Goal: Task Accomplishment & Management: Use online tool/utility

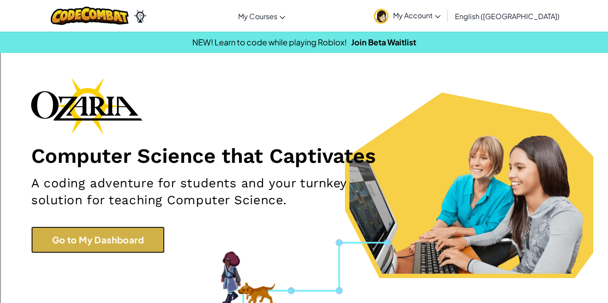
click at [78, 239] on link "Go to My Dashboard" at bounding box center [98, 240] width 134 height 27
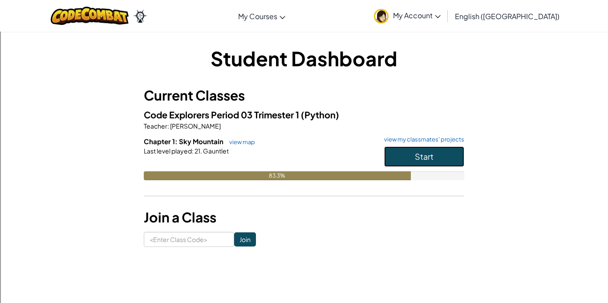
click at [434, 158] on button "Start" at bounding box center [424, 156] width 80 height 20
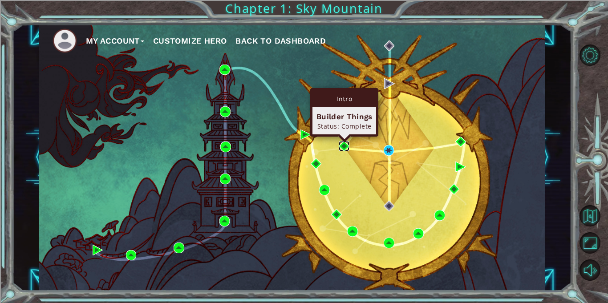
click at [345, 147] on img at bounding box center [344, 146] width 11 height 11
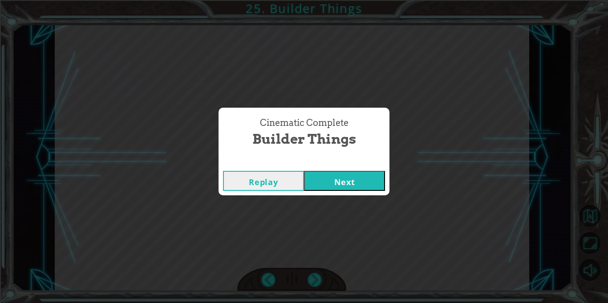
click at [350, 180] on button "Next" at bounding box center [344, 181] width 81 height 20
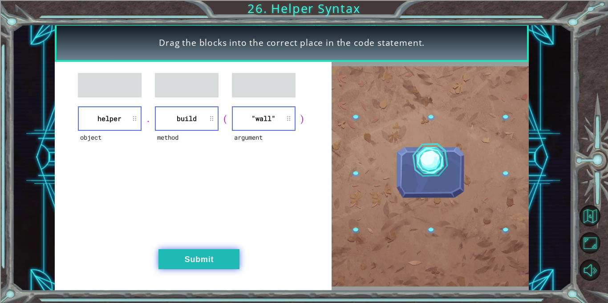
click at [189, 260] on button "Submit" at bounding box center [198, 259] width 81 height 20
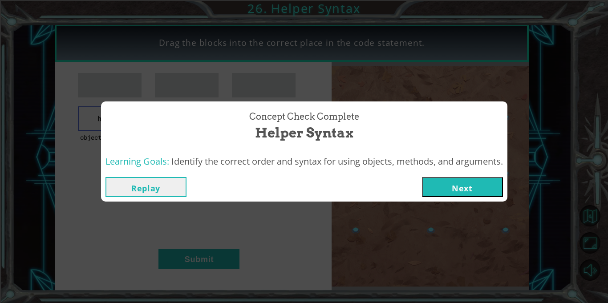
click at [491, 188] on button "Next" at bounding box center [462, 187] width 81 height 20
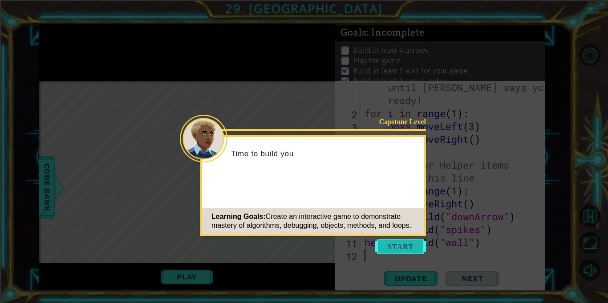
click at [394, 253] on button "Start" at bounding box center [400, 246] width 51 height 14
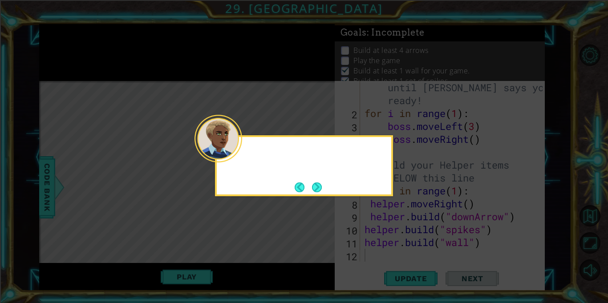
scroll to position [13, 0]
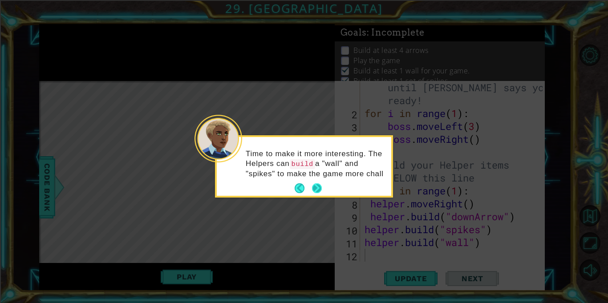
click at [316, 179] on p "Time to make it more interesting. The Helpers can build a "wall" and "spikes" t…" at bounding box center [315, 164] width 139 height 30
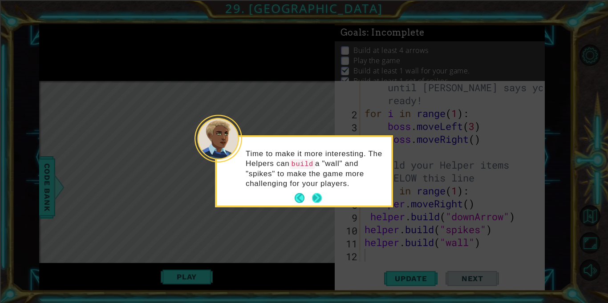
click at [317, 198] on button "Next" at bounding box center [317, 198] width 10 height 10
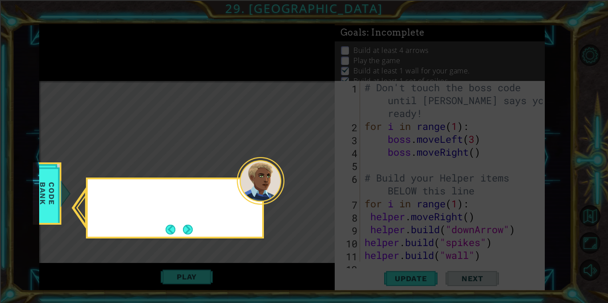
scroll to position [0, 0]
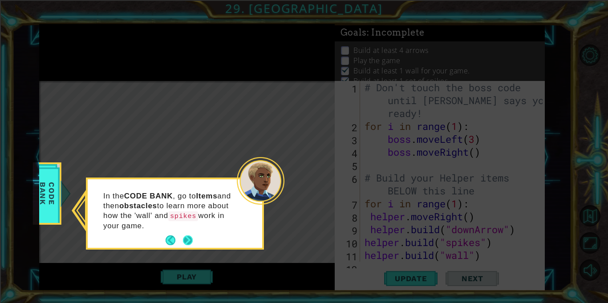
click at [191, 237] on button "Next" at bounding box center [188, 241] width 14 height 14
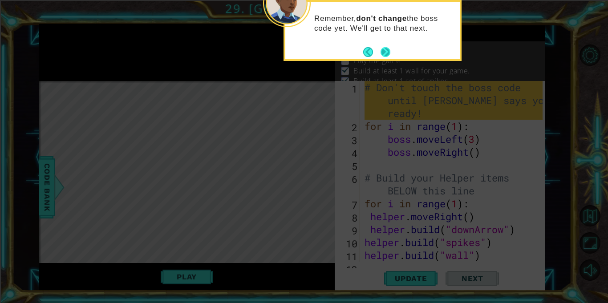
click at [390, 54] on button "Next" at bounding box center [386, 52] width 10 height 10
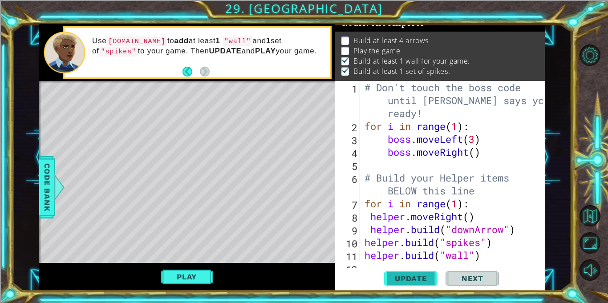
click at [430, 277] on span "Update" at bounding box center [411, 278] width 50 height 9
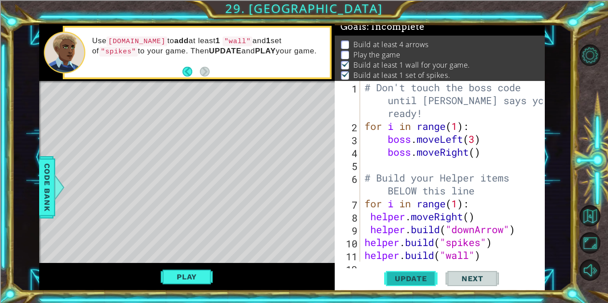
scroll to position [5, 0]
click at [180, 277] on button "Play" at bounding box center [187, 276] width 52 height 17
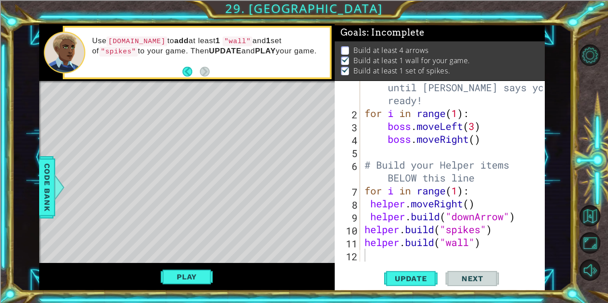
scroll to position [13, 0]
click at [486, 244] on div "# Don't touch the boss code until Vega says you're ready! for i in range ( 1 ) …" at bounding box center [455, 184] width 184 height 232
click at [417, 278] on span "Update" at bounding box center [411, 278] width 50 height 9
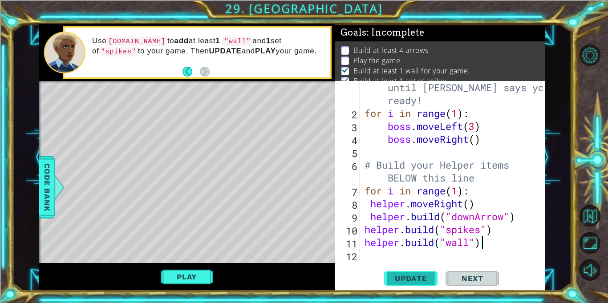
click at [417, 278] on span "Update" at bounding box center [411, 278] width 50 height 9
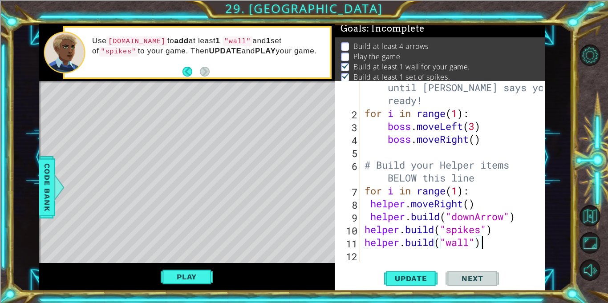
scroll to position [5, 0]
click at [434, 215] on div "# Don't touch the boss code until Vega says you're ready! for i in range ( 1 ) …" at bounding box center [455, 184] width 184 height 232
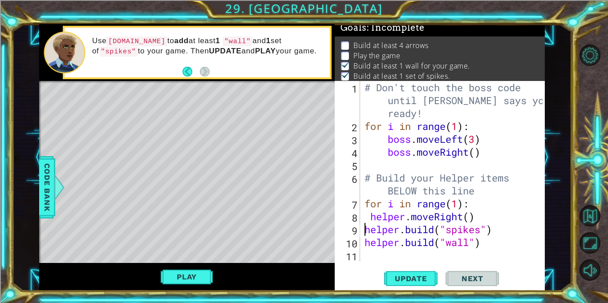
click at [491, 244] on div "# Don't touch the boss code until Vega says you're ready! for i in range ( 1 ) …" at bounding box center [455, 197] width 184 height 232
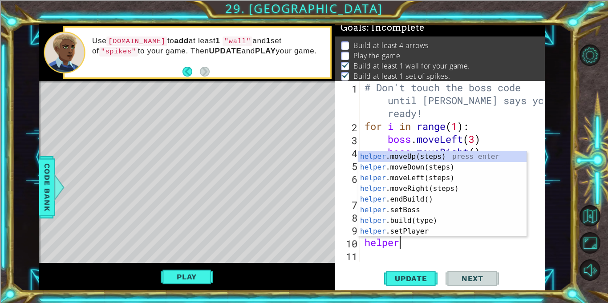
type textarea "h"
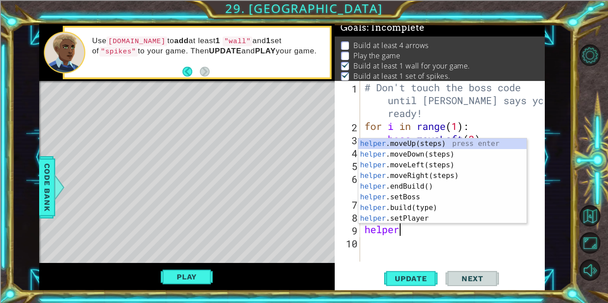
type textarea "h"
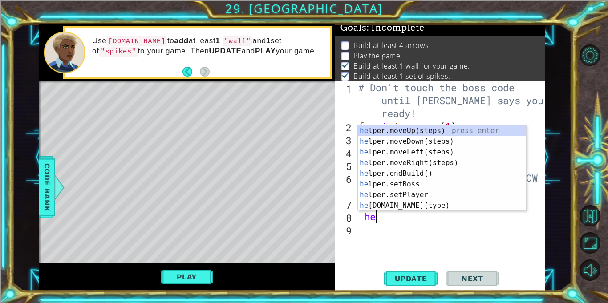
type textarea "h"
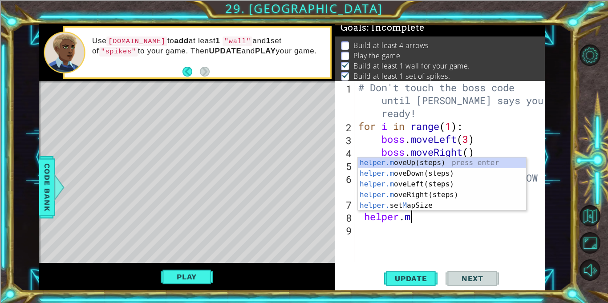
scroll to position [0, 2]
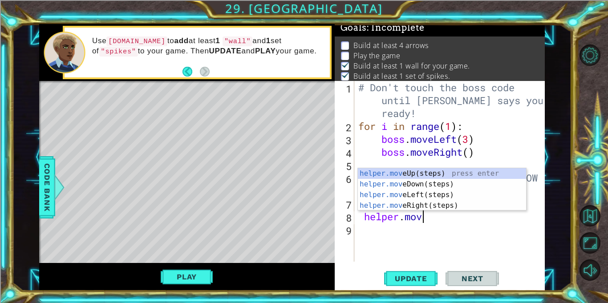
type textarea "helper.move"
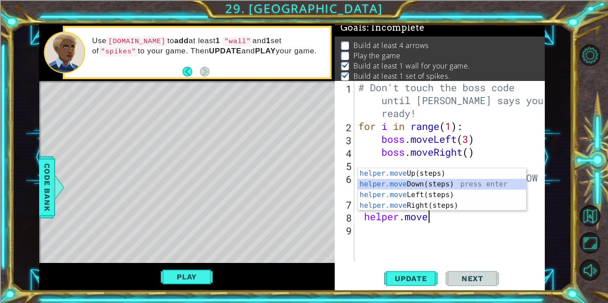
scroll to position [0, 0]
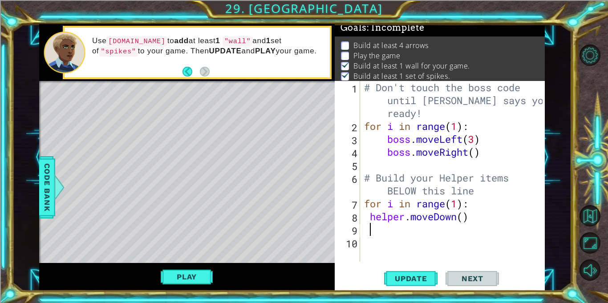
click at [463, 216] on div "# Don't touch the boss code until Vega says you're ready! for i in range ( 1 ) …" at bounding box center [454, 197] width 185 height 232
type textarea "helper.moveDown()"
click at [416, 228] on div "# Don't touch the boss code until Vega says you're ready! for i in range ( 1 ) …" at bounding box center [454, 197] width 185 height 232
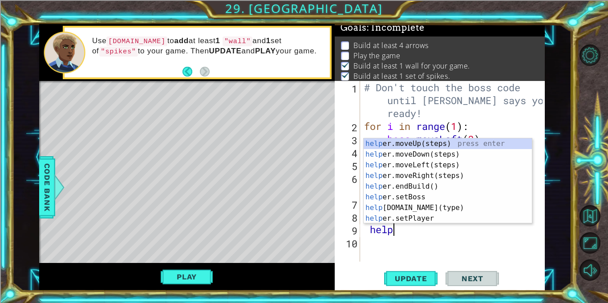
scroll to position [0, 1]
click at [432, 210] on div "help er.moveUp(steps) press enter help er.moveDown(steps) press enter help er.m…" at bounding box center [448, 191] width 168 height 107
type textarea "helper.build("wall")"
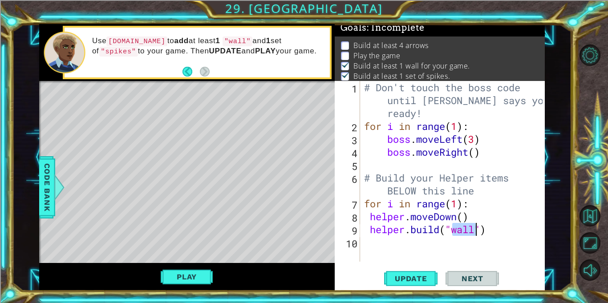
click at [487, 229] on div "# Don't touch the boss code until Vega says you're ready! for i in range ( 1 ) …" at bounding box center [454, 197] width 185 height 232
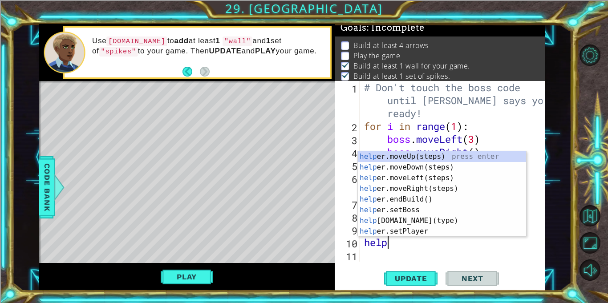
scroll to position [0, 0]
click at [424, 283] on button "Update" at bounding box center [410, 278] width 53 height 21
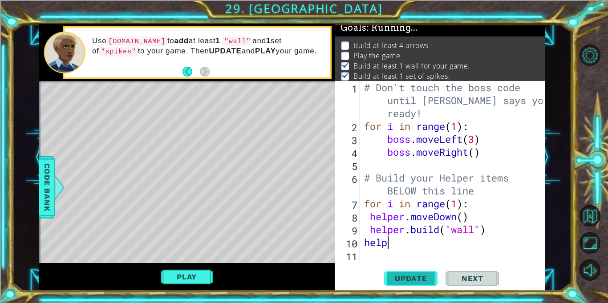
click at [424, 283] on button "Update" at bounding box center [410, 278] width 53 height 21
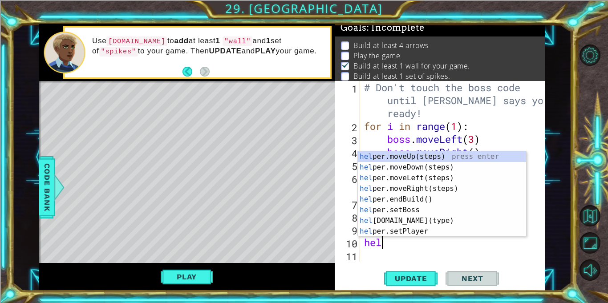
type textarea "h"
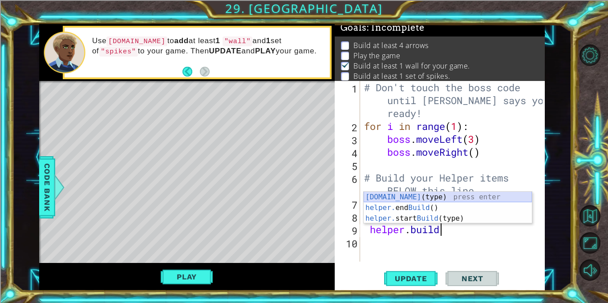
click at [447, 198] on div "helper.build (type) press enter helper. end Build () press enter helper. start …" at bounding box center [448, 218] width 168 height 53
type textarea "helper.build("wall")"
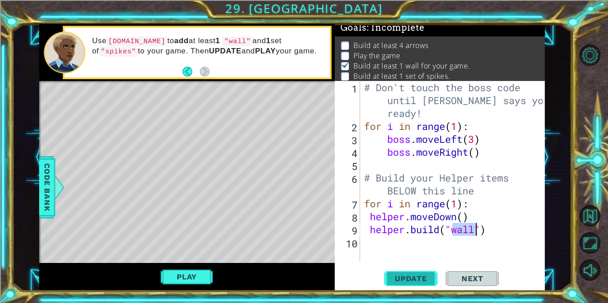
click at [426, 274] on button "Update" at bounding box center [410, 278] width 53 height 21
click at [501, 233] on div "# Don't touch the boss code until Vega says you're ready! for i in range ( 1 ) …" at bounding box center [454, 197] width 185 height 232
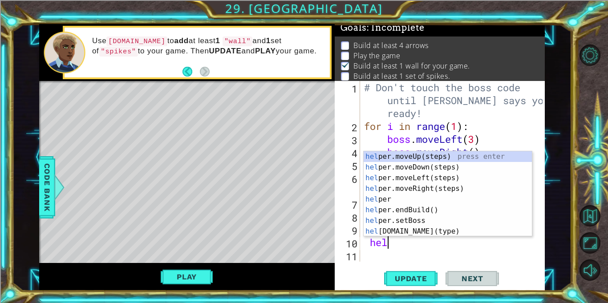
scroll to position [0, 1]
type textarea "helpe"
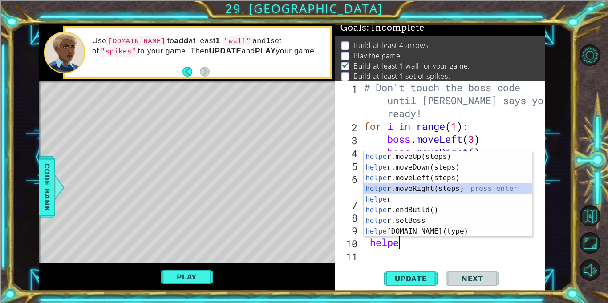
scroll to position [13, 0]
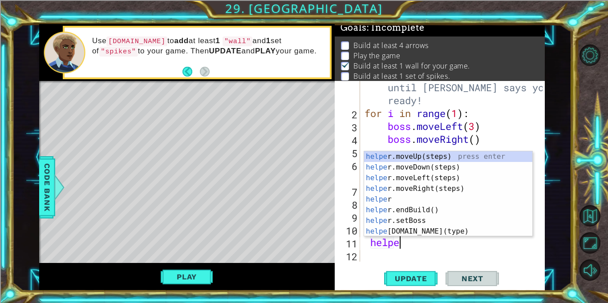
type textarea "helper"
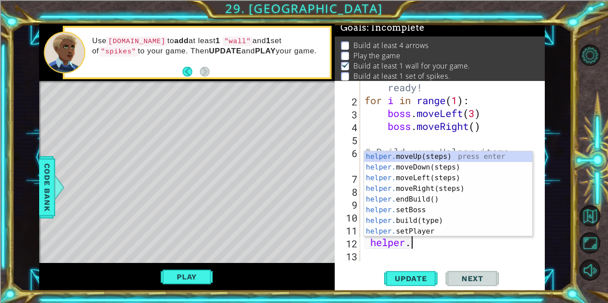
scroll to position [0, 2]
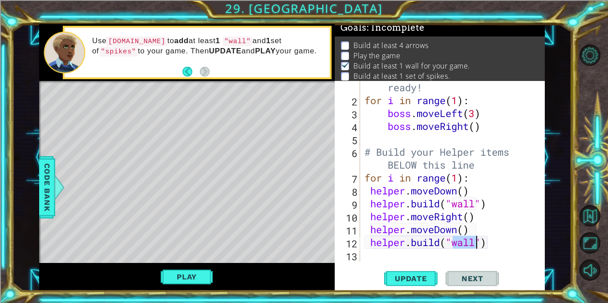
click at [491, 244] on div "# Don't touch the boss code until Vega says you're ready! for i in range ( 1 ) …" at bounding box center [455, 171] width 184 height 232
type textarea "helper.build("wall")"
click at [413, 272] on button "Update" at bounding box center [410, 278] width 53 height 21
click at [396, 255] on div "# Don't touch the boss code until Vega says you're ready! for i in range ( 1 ) …" at bounding box center [455, 171] width 184 height 232
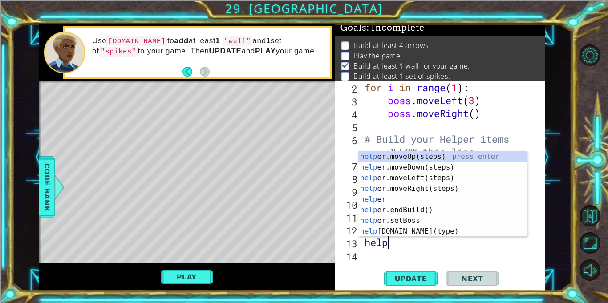
scroll to position [0, 1]
type textarea "helper"
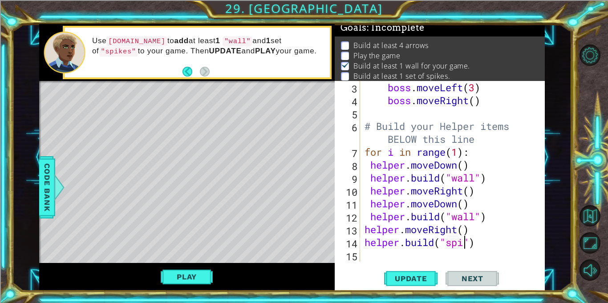
scroll to position [0, 4]
type textarea "helper.build("spikes")"
click at [391, 276] on span "Update" at bounding box center [411, 278] width 50 height 9
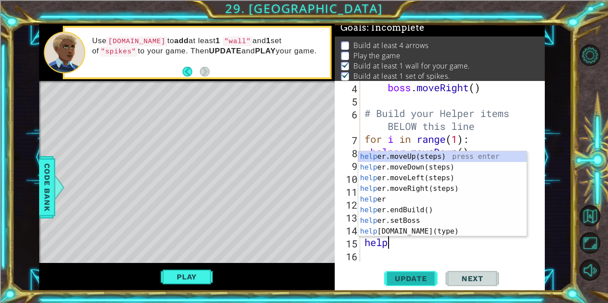
scroll to position [0, 1]
type textarea "helper"
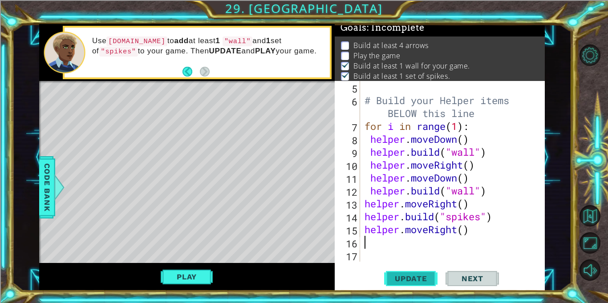
scroll to position [77, 0]
click at [464, 229] on div "# Build your Helper items BELOW this line for i in range ( 1 ) : helper . moveD…" at bounding box center [455, 184] width 184 height 207
type textarea "helper.moveRight(2)"
click at [416, 276] on span "Update" at bounding box center [411, 278] width 50 height 9
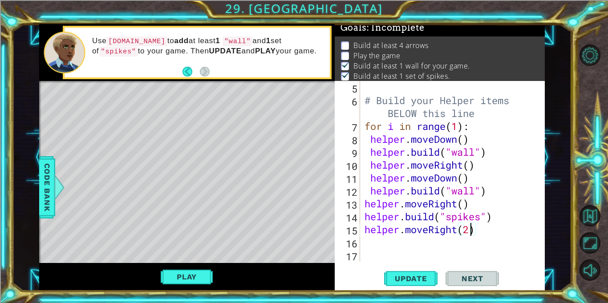
click at [390, 242] on div "# Build your Helper items BELOW this line for i in range ( 1 ) : helper . moveD…" at bounding box center [455, 184] width 184 height 207
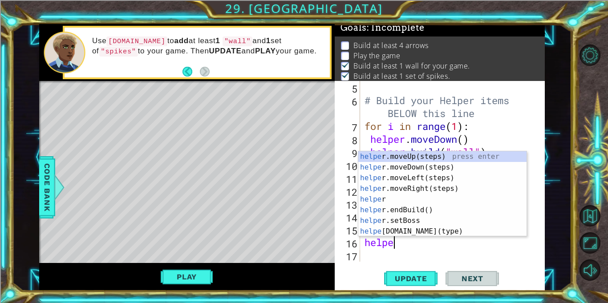
scroll to position [0, 1]
type textarea "helper"
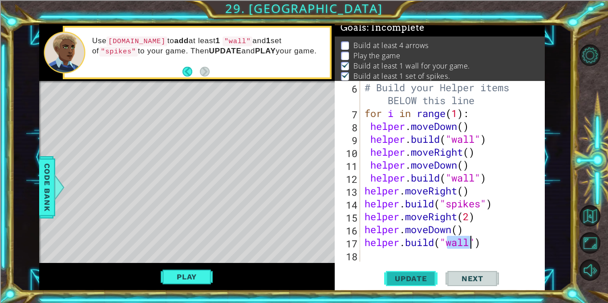
type textarea "helper.build("wall")"
click at [399, 279] on span "Update" at bounding box center [411, 278] width 50 height 9
click at [384, 253] on div "# Build your Helper items BELOW this line for i in range ( 1 ) : helper . moveD…" at bounding box center [455, 190] width 184 height 219
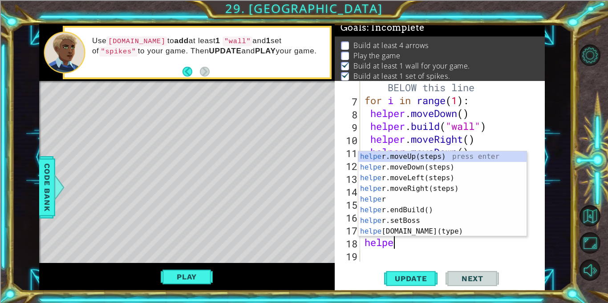
type textarea "helper"
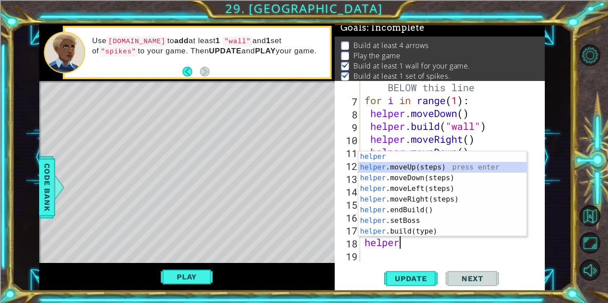
scroll to position [116, 0]
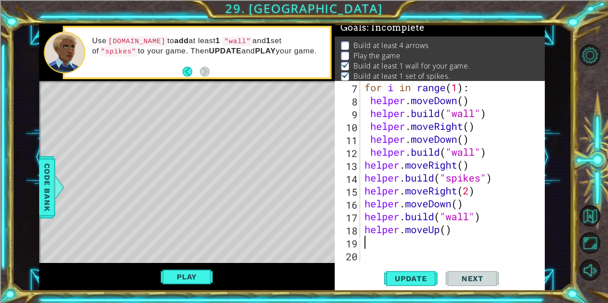
click at [445, 228] on div "for i in range ( 1 ) : helper . moveDown ( ) helper . build ( "wall" ) helper .…" at bounding box center [455, 184] width 184 height 207
type textarea "helper.moveUp(2)"
click at [395, 239] on div "for i in range ( 1 ) : helper . moveDown ( ) helper . build ( "wall" ) helper .…" at bounding box center [455, 184] width 184 height 207
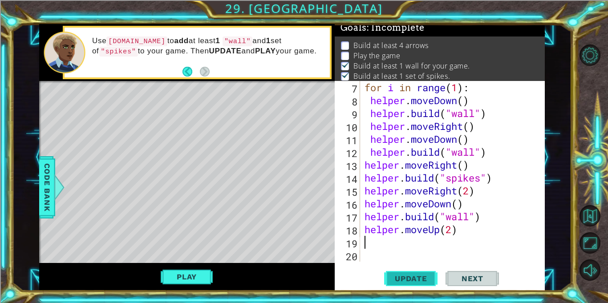
click at [406, 276] on span "Update" at bounding box center [411, 278] width 50 height 9
type textarea "helper.build("rightArrow")"
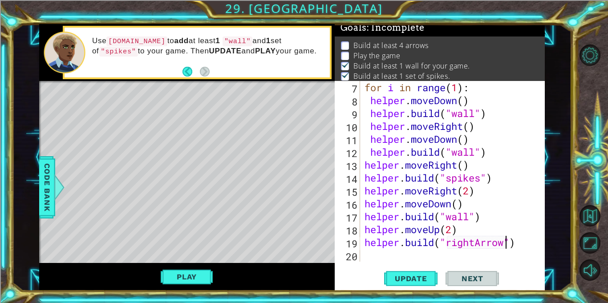
click at [374, 260] on div "for i in range ( 1 ) : helper . moveDown ( ) helper . build ( "wall" ) helper .…" at bounding box center [455, 184] width 184 height 207
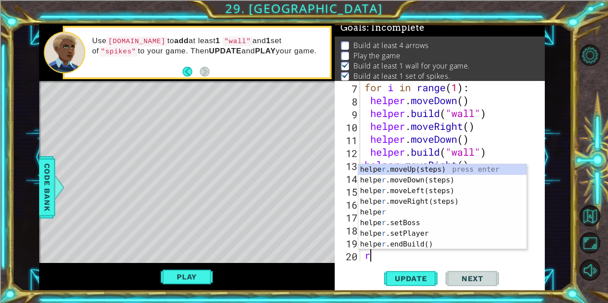
scroll to position [129, 0]
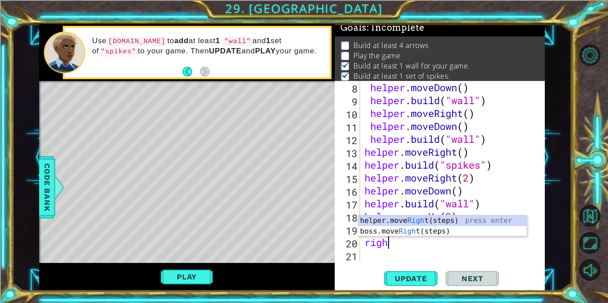
type textarea "right"
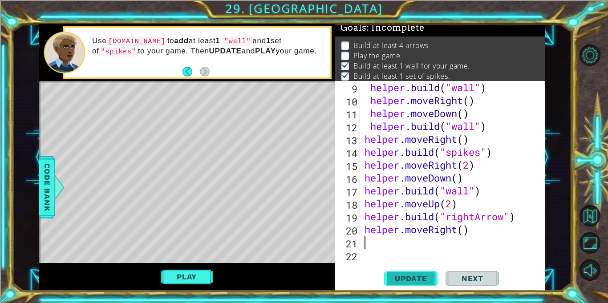
click at [398, 283] on span "Update" at bounding box center [411, 278] width 50 height 9
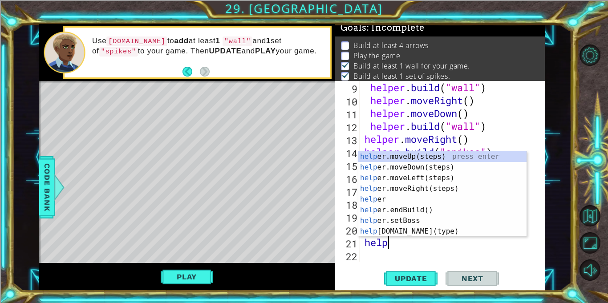
scroll to position [0, 1]
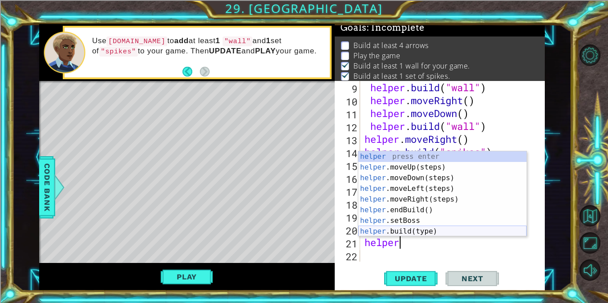
click at [420, 231] on div "helper press enter helper .moveUp(steps) press enter helper .moveDown(steps) pr…" at bounding box center [442, 204] width 168 height 107
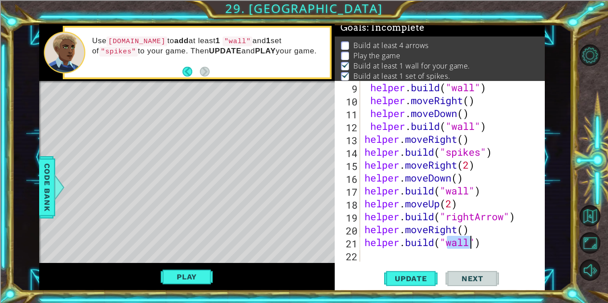
click at [493, 219] on div "helper . build ( "wall" ) helper . moveRight ( ) helper . moveDown ( ) helper .…" at bounding box center [455, 184] width 184 height 207
click at [459, 243] on div "helper . build ( "wall" ) helper . moveRight ( ) helper . moveDown ( ) helper .…" at bounding box center [455, 184] width 184 height 207
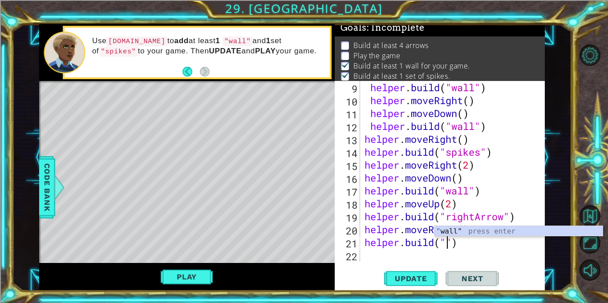
paste textarea "rightArrow"
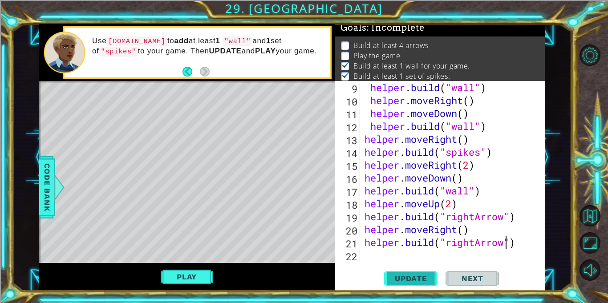
type textarea "helper.build("rightArrow")"
click at [429, 275] on span "Update" at bounding box center [411, 278] width 50 height 9
click at [393, 256] on div "helper . build ( "wall" ) helper . moveRight ( ) helper . moveDown ( ) helper .…" at bounding box center [455, 184] width 184 height 207
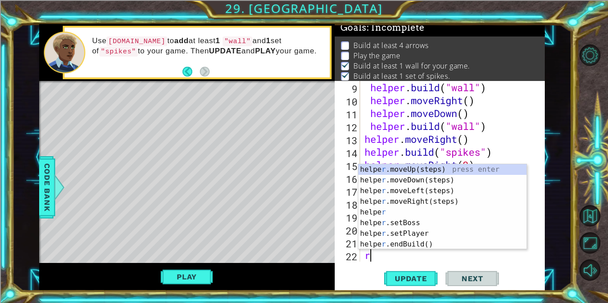
scroll to position [155, 0]
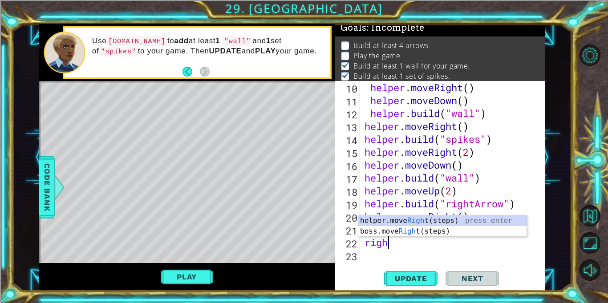
type textarea "right"
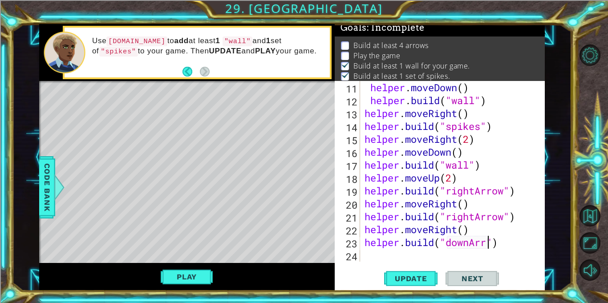
scroll to position [0, 6]
type textarea "helper.build("downArrow")"
click at [398, 283] on span "Update" at bounding box center [411, 278] width 50 height 9
click at [402, 253] on div "helper . moveDown ( ) helper . build ( "wall" ) helper . moveRight ( ) helper .…" at bounding box center [455, 184] width 184 height 207
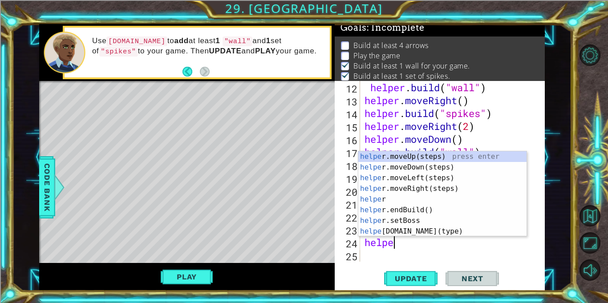
scroll to position [0, 1]
type textarea "helper"
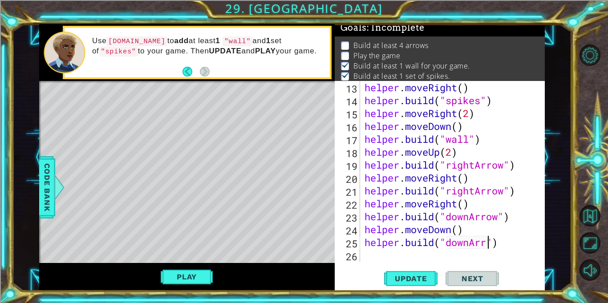
scroll to position [0, 6]
click at [423, 271] on button "Update" at bounding box center [410, 278] width 53 height 21
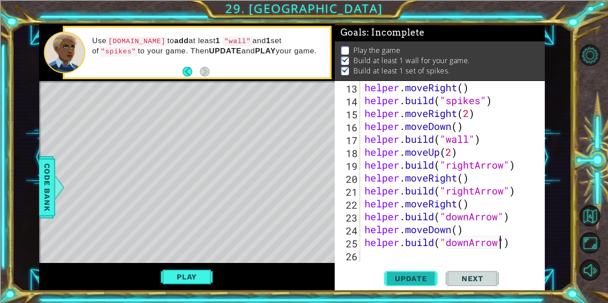
scroll to position [0, 0]
click at [194, 279] on button "Play" at bounding box center [187, 276] width 52 height 17
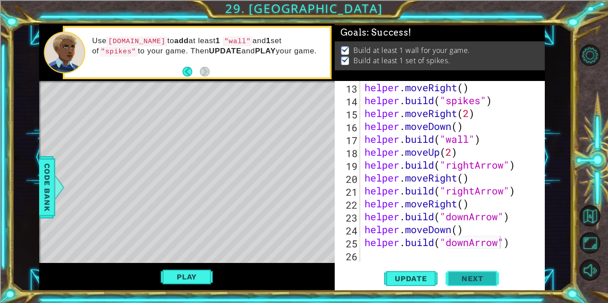
click at [488, 278] on span "Next" at bounding box center [473, 280] width 40 height 9
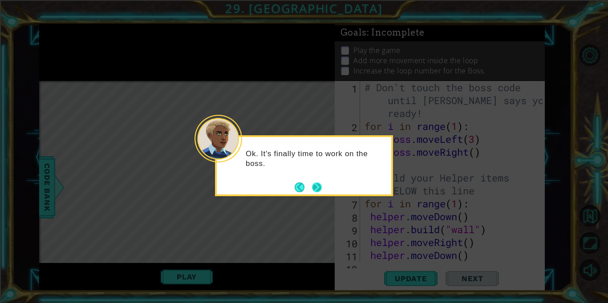
click at [314, 183] on button "Next" at bounding box center [317, 187] width 11 height 11
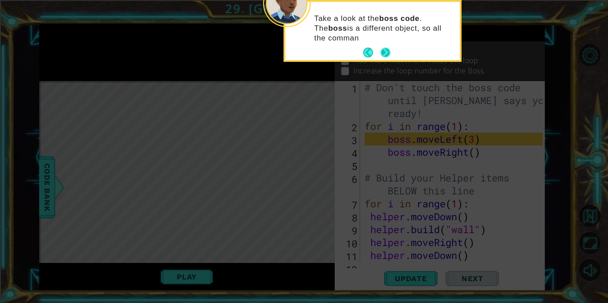
click at [387, 48] on button "Next" at bounding box center [386, 53] width 10 height 10
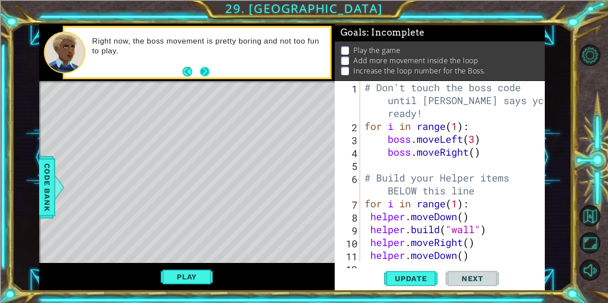
click at [207, 76] on button "Next" at bounding box center [204, 71] width 10 height 10
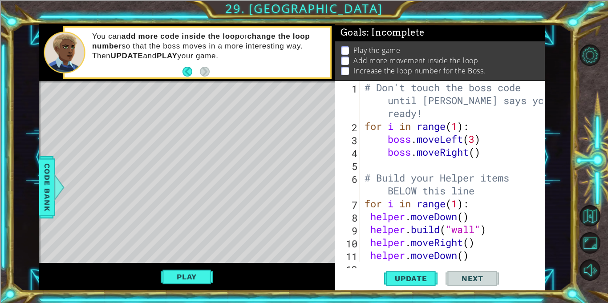
click at [459, 127] on div "# Don't touch the boss code until Vega says you're ready! for i in range ( 1 ) …" at bounding box center [455, 197] width 184 height 232
click at [486, 144] on div "# Don't touch the boss code until Vega says you're ready! for i in range ( 3 ) …" at bounding box center [455, 197] width 184 height 232
click at [414, 284] on button "Update" at bounding box center [410, 278] width 53 height 21
click at [485, 154] on div "# Don't touch the boss code until Vega says you're ready! for i in range ( 3 ) …" at bounding box center [455, 197] width 184 height 232
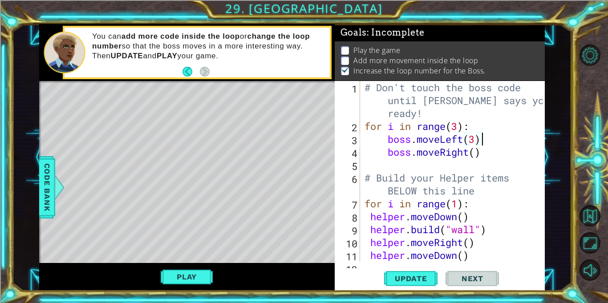
type textarea "boss.moveRight()"
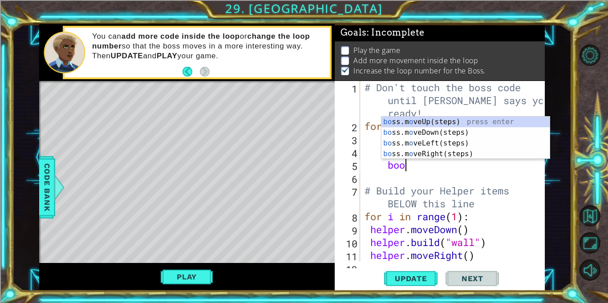
scroll to position [0, 1]
type textarea "bo"
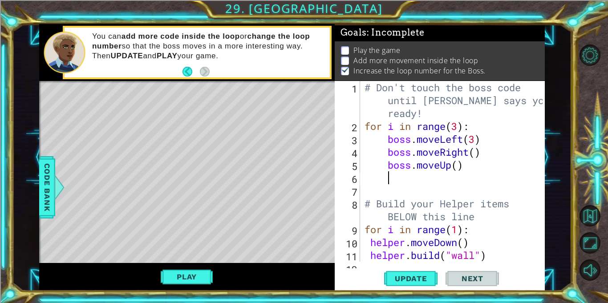
scroll to position [0, 0]
click at [458, 166] on div "# Don't touch the boss code until Vega says you're ready! for i in range ( 3 ) …" at bounding box center [455, 197] width 184 height 232
type textarea "boss.moveUp(4)"
click at [401, 280] on span "Update" at bounding box center [411, 278] width 50 height 9
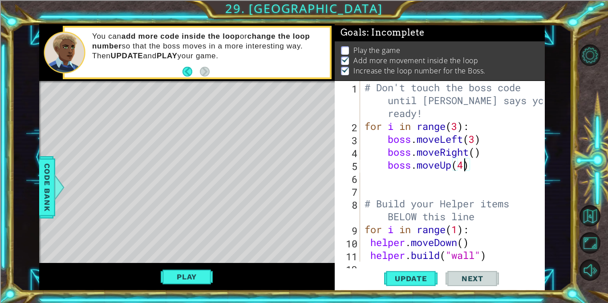
click at [488, 168] on div "# Don't touch the boss code until Vega says you're ready! for i in range ( 3 ) …" at bounding box center [455, 197] width 184 height 232
click at [170, 282] on button "Play" at bounding box center [187, 276] width 52 height 17
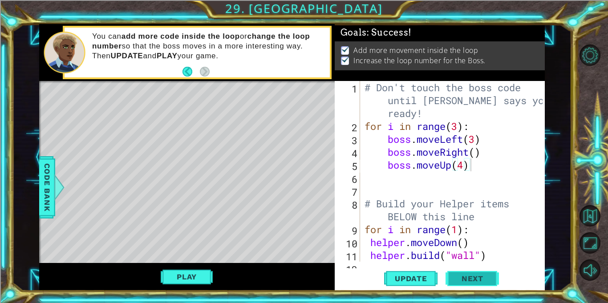
click at [486, 270] on button "Next" at bounding box center [472, 280] width 53 height 21
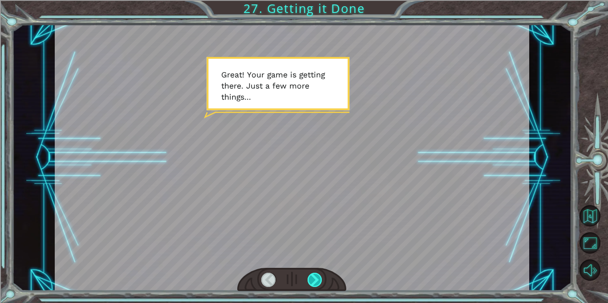
click at [315, 282] on div at bounding box center [315, 280] width 15 height 14
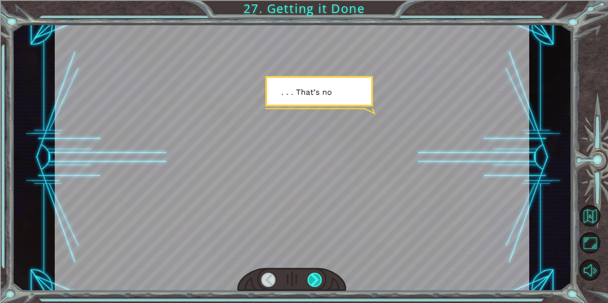
click at [315, 282] on div at bounding box center [315, 280] width 15 height 14
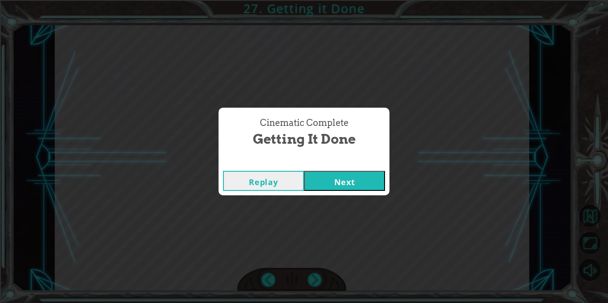
click at [327, 182] on button "Next" at bounding box center [344, 181] width 81 height 20
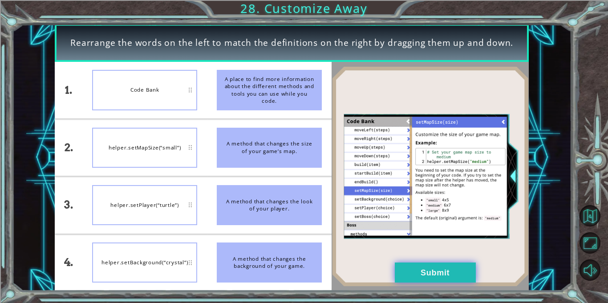
click at [444, 272] on button "Submit" at bounding box center [435, 273] width 81 height 20
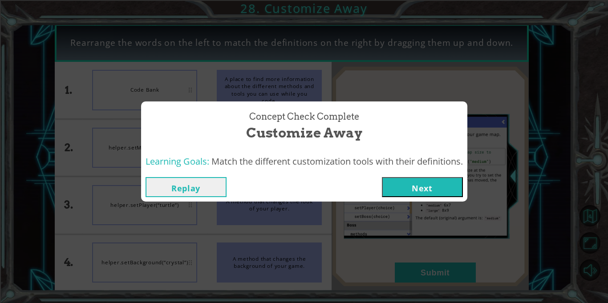
click at [419, 183] on button "Next" at bounding box center [422, 187] width 81 height 20
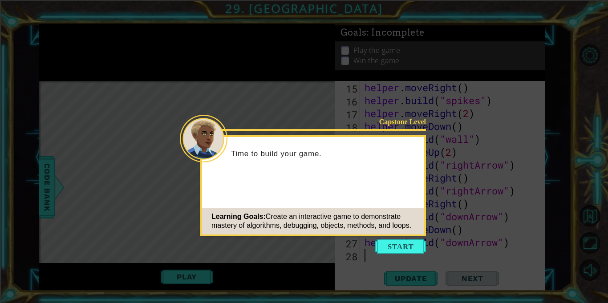
scroll to position [219, 0]
click at [402, 242] on button "Start" at bounding box center [400, 246] width 51 height 14
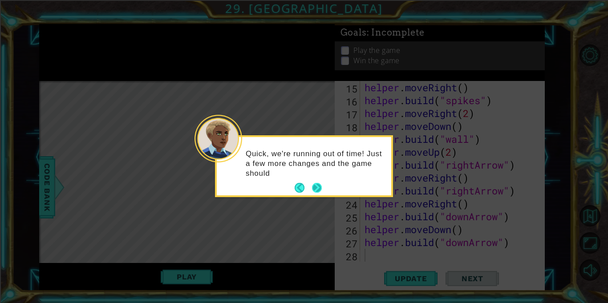
click at [315, 186] on button "Next" at bounding box center [317, 188] width 10 height 10
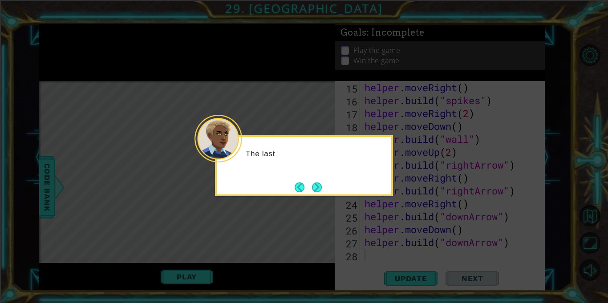
click at [315, 186] on button "Next" at bounding box center [317, 187] width 10 height 10
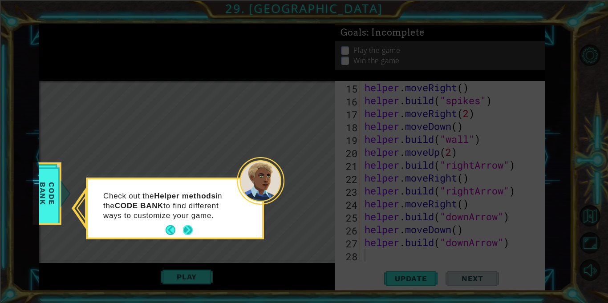
click at [189, 228] on button "Next" at bounding box center [188, 230] width 10 height 10
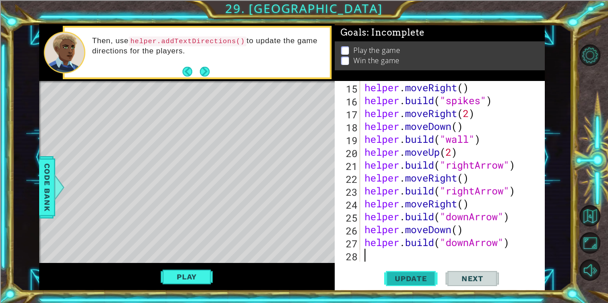
click at [422, 272] on button "Update" at bounding box center [410, 278] width 53 height 21
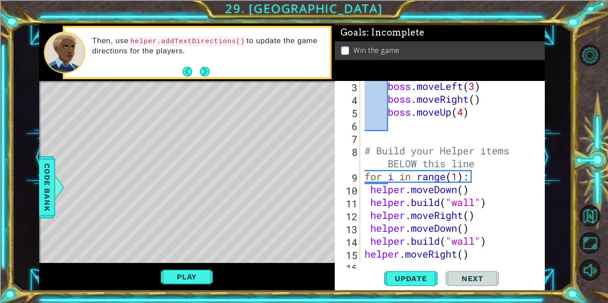
scroll to position [0, 0]
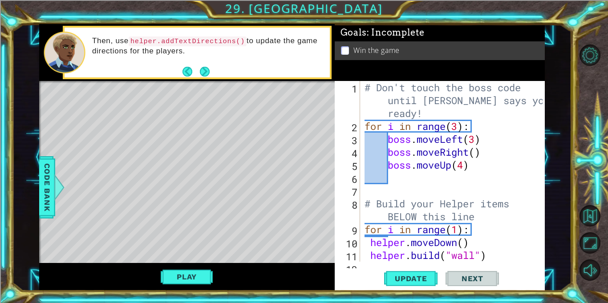
click at [472, 167] on div "# Don't touch the boss code until Vega says you're ready! for i in range ( 3 ) …" at bounding box center [455, 197] width 184 height 232
click at [476, 139] on div "# Don't touch the boss code until Vega says you're ready! for i in range ( 3 ) …" at bounding box center [455, 197] width 184 height 232
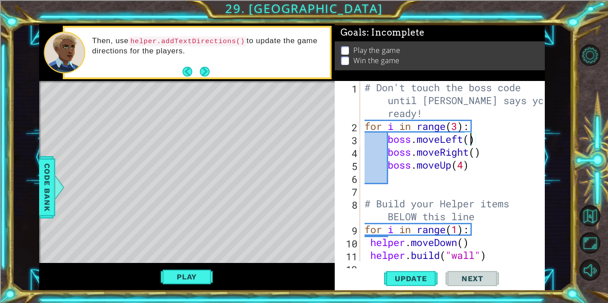
scroll to position [0, 5]
click at [470, 163] on div "# Don't touch the boss code until Vega says you're ready! for i in range ( 3 ) …" at bounding box center [455, 197] width 184 height 232
type textarea "boss.moveUp(4)"
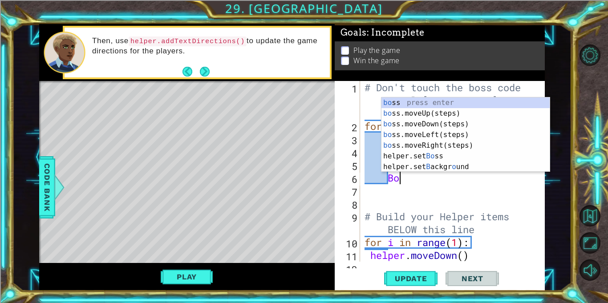
scroll to position [0, 1]
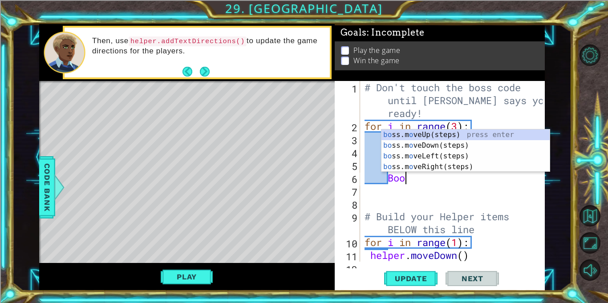
type textarea "Boos"
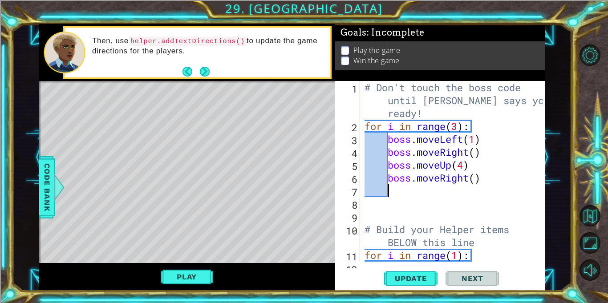
scroll to position [0, 0]
click at [476, 179] on div "# Don't touch the boss code until Vega says you're ready! for i in range ( 3 ) …" at bounding box center [455, 197] width 184 height 232
type textarea "boss.moveRight(2)"
click at [436, 191] on div "# Don't touch the boss code until Vega says you're ready! for i in range ( 3 ) …" at bounding box center [455, 197] width 184 height 232
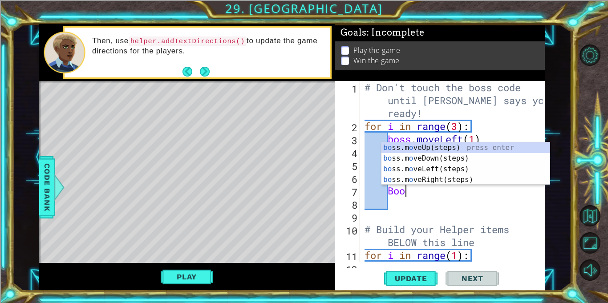
scroll to position [0, 1]
type textarea "Bo"
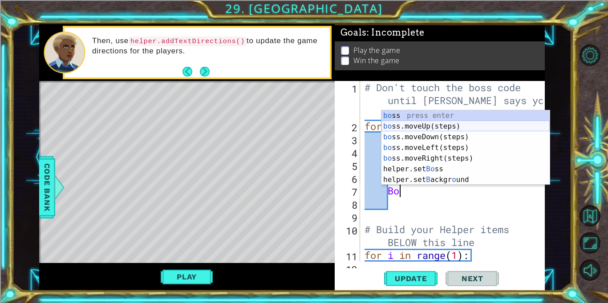
click at [446, 128] on div "bo ss press enter bo ss.moveUp(steps) press enter bo ss.moveDown(steps) press e…" at bounding box center [465, 158] width 168 height 96
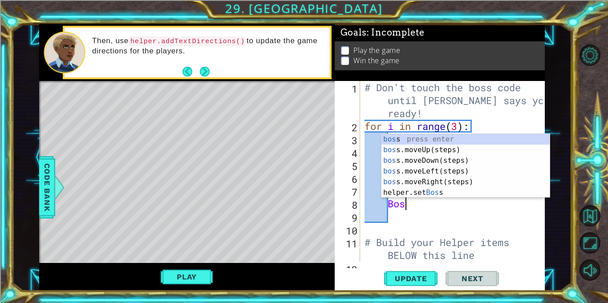
type textarea "Boss"
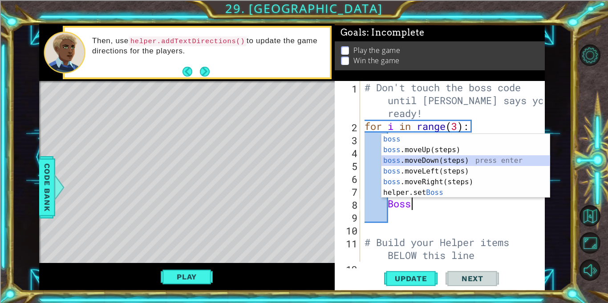
scroll to position [0, 0]
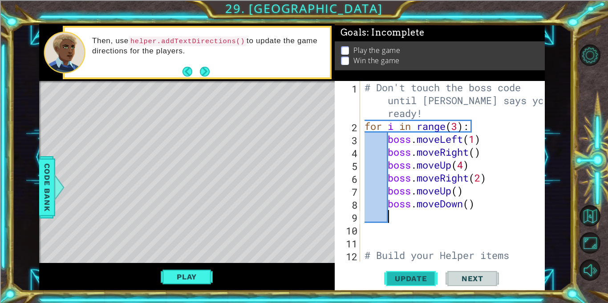
click at [424, 275] on span "Update" at bounding box center [411, 278] width 50 height 9
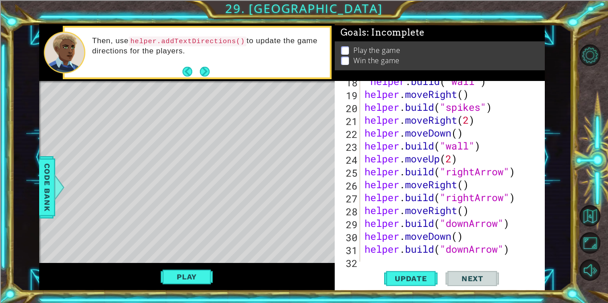
scroll to position [271, 0]
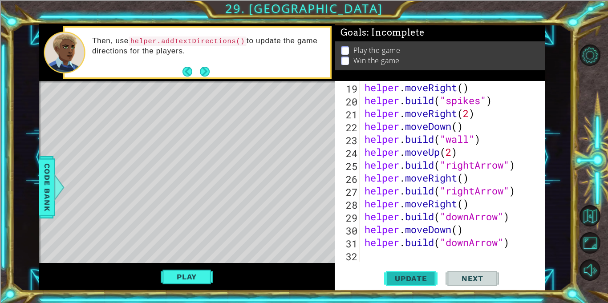
click at [413, 277] on span "Update" at bounding box center [411, 278] width 50 height 9
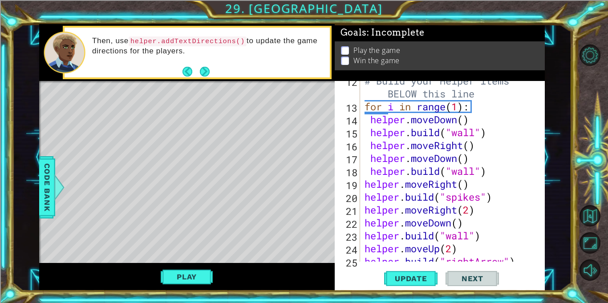
scroll to position [187, 0]
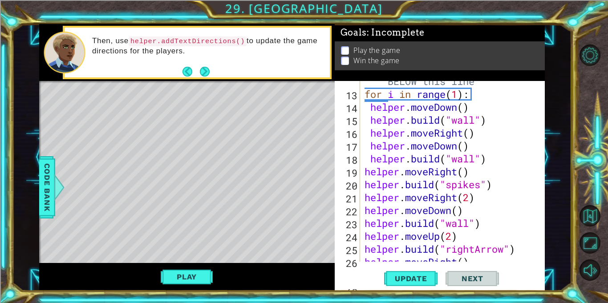
click at [477, 134] on div "# Build your Helper items BELOW this line for i in range ( 1 ) : helper . moveD…" at bounding box center [455, 171] width 184 height 219
type textarea "helper.moveRight()"
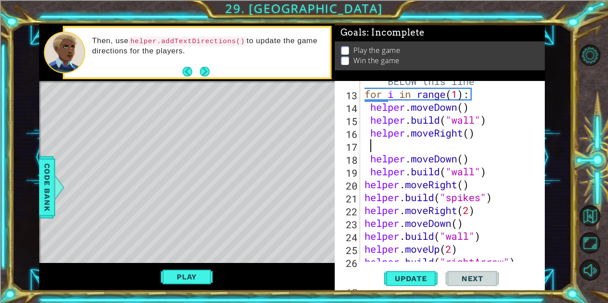
type textarea "helper.moveDown()"
type textarea "helper.moveRight()"
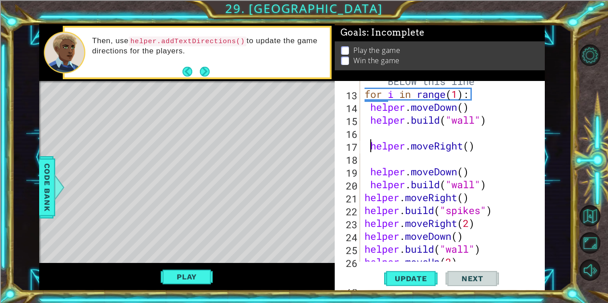
click at [370, 164] on div "# Build your Helper items BELOW this line for i in range ( 1 ) : helper . moveD…" at bounding box center [455, 171] width 184 height 219
type textarea "helper.moveRight()"
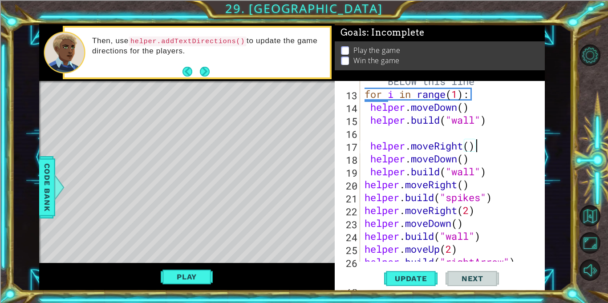
click at [395, 130] on div "# Build your Helper items BELOW this line for i in range ( 1 ) : helper . moveD…" at bounding box center [455, 171] width 184 height 219
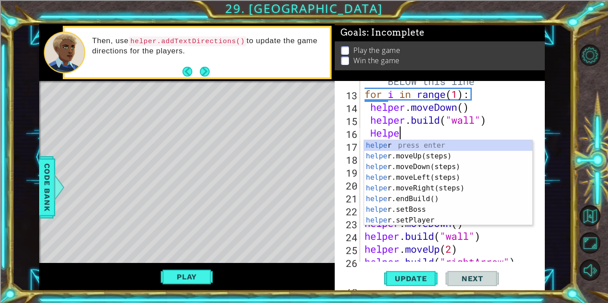
scroll to position [0, 1]
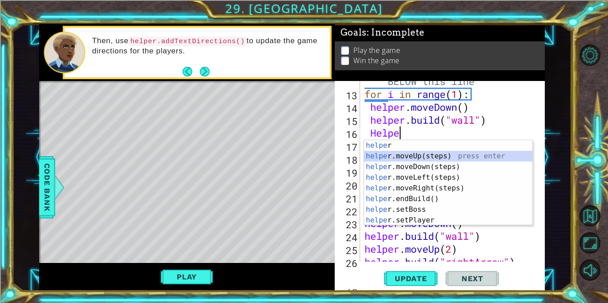
type textarea "Helper"
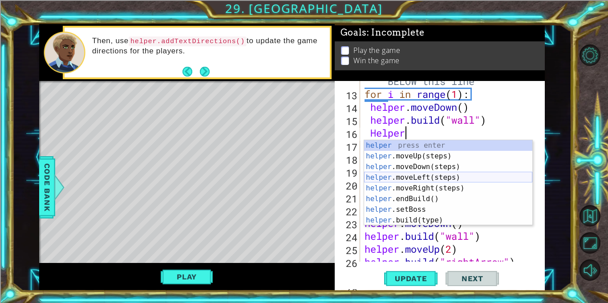
click at [418, 178] on div "helper press enter helper .moveUp(steps) press enter helper .moveDown(steps) pr…" at bounding box center [448, 193] width 168 height 107
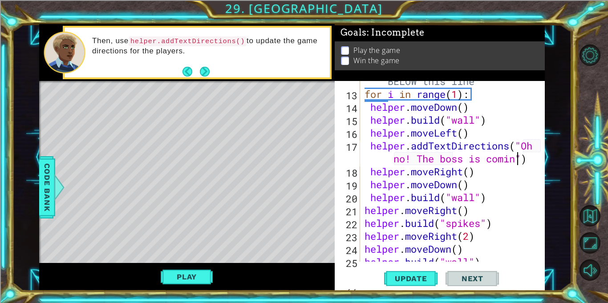
scroll to position [0, 14]
click at [419, 278] on span "Update" at bounding box center [411, 278] width 50 height 9
click at [170, 281] on button "Play" at bounding box center [187, 276] width 52 height 17
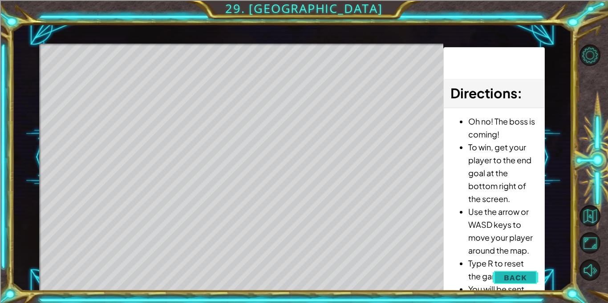
click at [532, 278] on button "Back" at bounding box center [515, 278] width 45 height 18
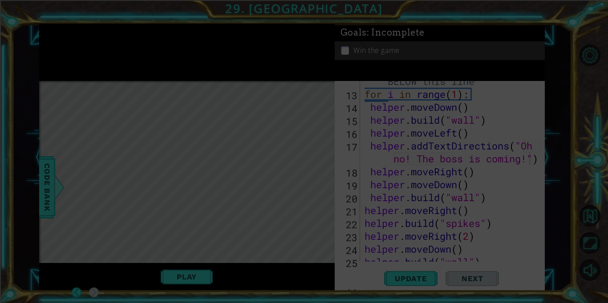
click at [456, 235] on div "# Build your Helper items BELOW this line for i in range ( 1 ) : helper . moveD…" at bounding box center [455, 171] width 184 height 219
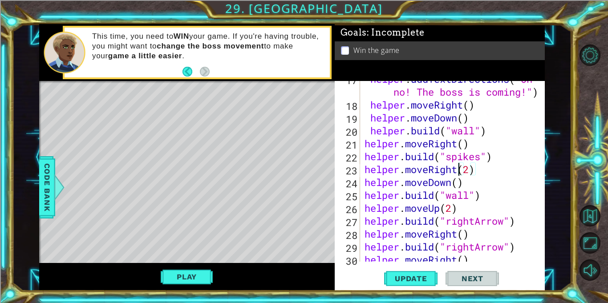
scroll to position [254, 0]
click at [479, 185] on div "helper . addTextDirections ( "Oh no! The boss is coming!" ) helper . moveRight …" at bounding box center [455, 182] width 184 height 219
click at [485, 198] on div "helper . addTextDirections ( "Oh no! The boss is coming!" ) helper . moveRight …" at bounding box center [455, 182] width 184 height 219
type textarea "helper.build("wall")"
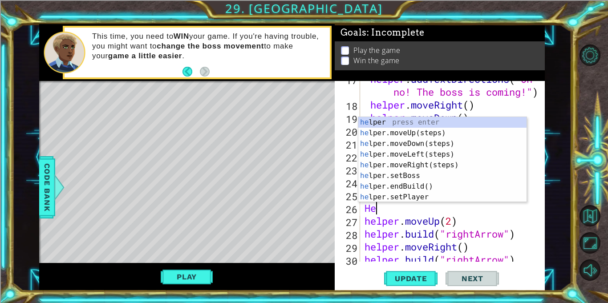
scroll to position [0, 0]
type textarea "H"
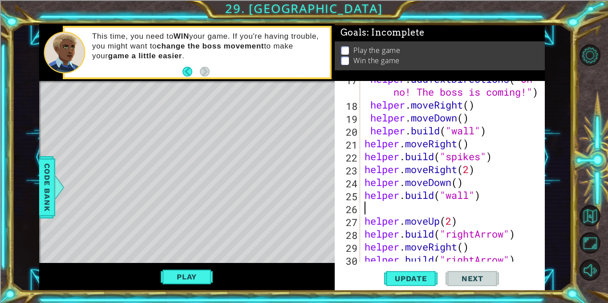
type textarea "helper.build("wall")"
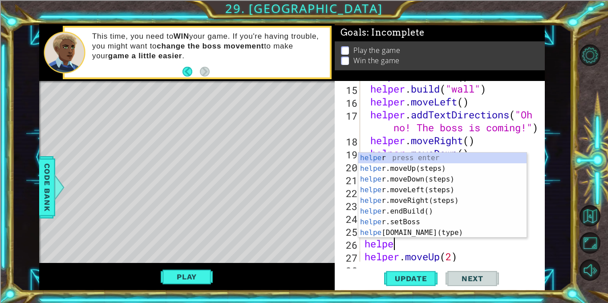
scroll to position [0, 1]
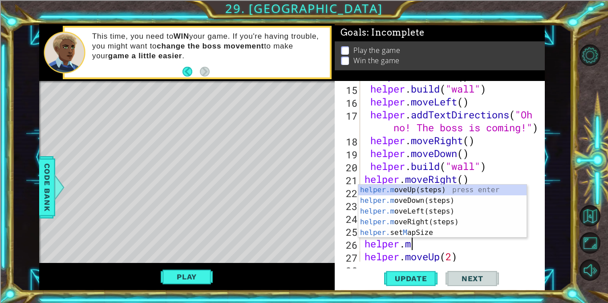
type textarea "helper.mo"
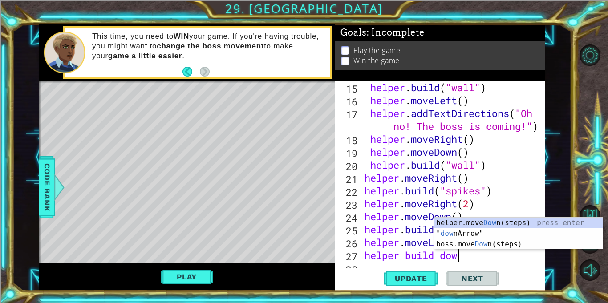
scroll to position [0, 4]
click at [504, 232] on div "helper.move Down (steps) press enter " down Arrow" press enter boss.move Down (…" at bounding box center [518, 244] width 168 height 53
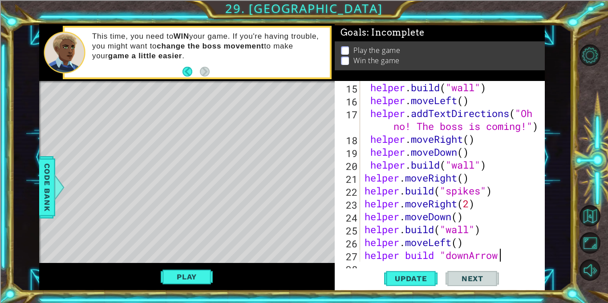
click at [404, 256] on div "helper . build ( "wall" ) helper . moveLeft ( ) helper . addTextDirections ( "O…" at bounding box center [455, 184] width 184 height 207
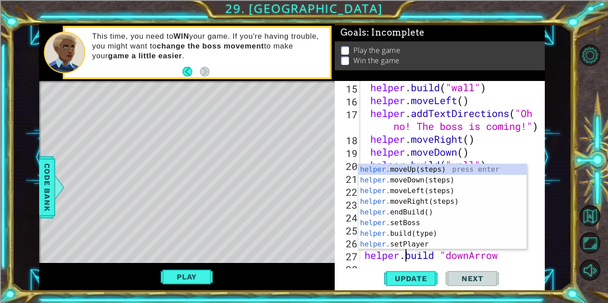
scroll to position [0, 2]
click at [441, 256] on div "helper . build ( "wall" ) helper . moveLeft ( ) helper . addTextDirections ( "O…" at bounding box center [455, 184] width 184 height 207
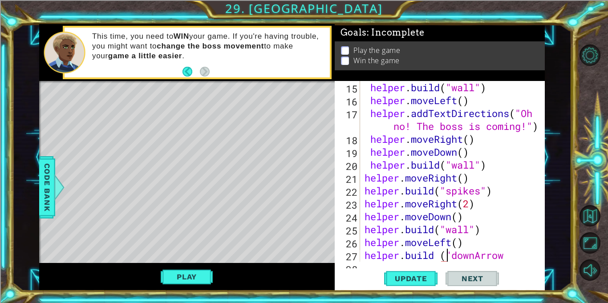
scroll to position [0, 4]
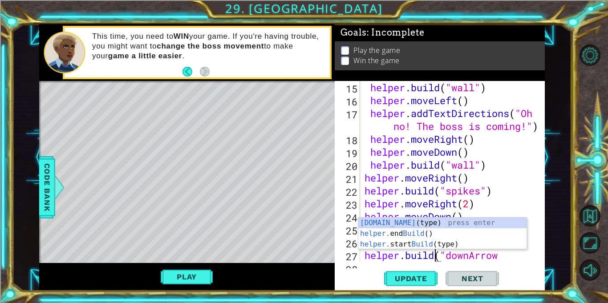
click at [498, 255] on div "helper . build ( "wall" ) helper . moveLeft ( ) helper . addTextDirections ( "O…" at bounding box center [455, 184] width 184 height 207
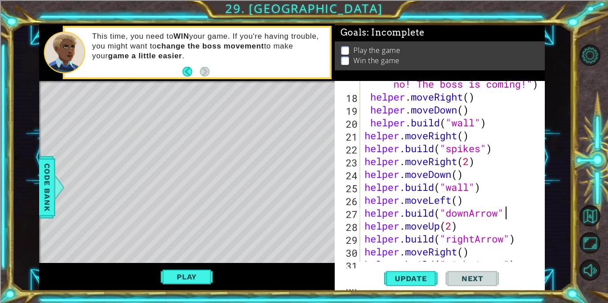
scroll to position [267, 0]
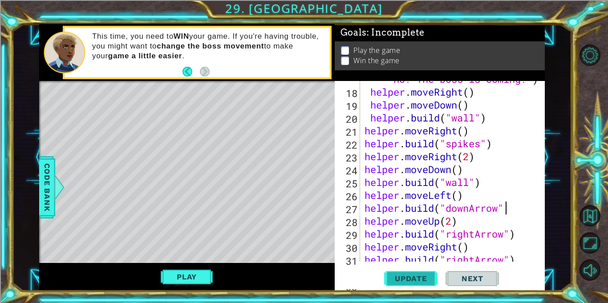
click at [397, 275] on span "Update" at bounding box center [411, 278] width 50 height 9
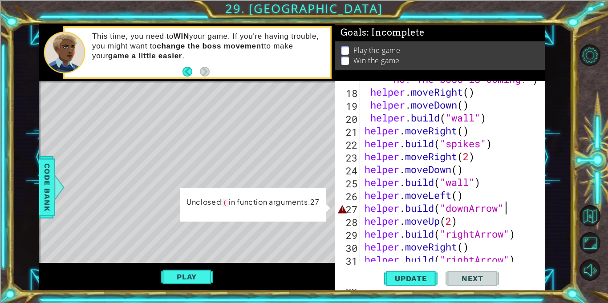
scroll to position [0, 6]
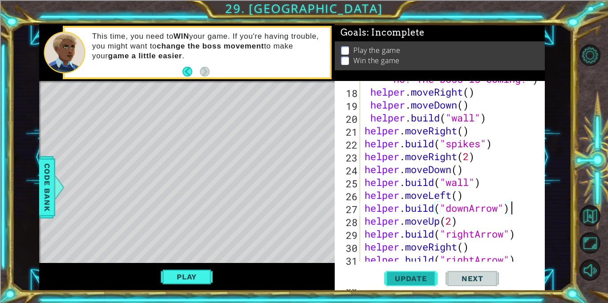
type textarea "helper.build("downArrow")"
click at [392, 285] on button "Update" at bounding box center [410, 278] width 53 height 21
click at [399, 284] on button "Update" at bounding box center [410, 278] width 53 height 21
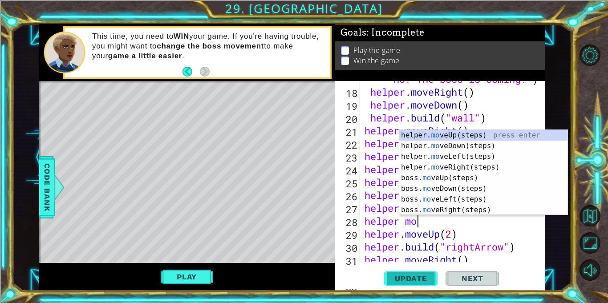
scroll to position [0, 2]
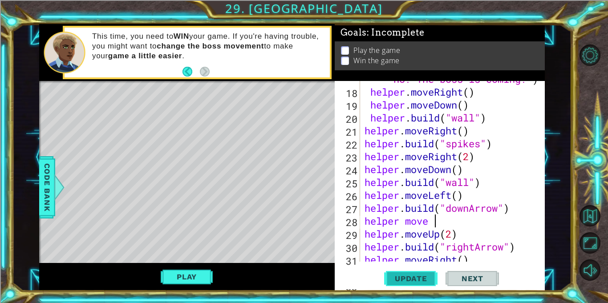
type textarea "helper move"
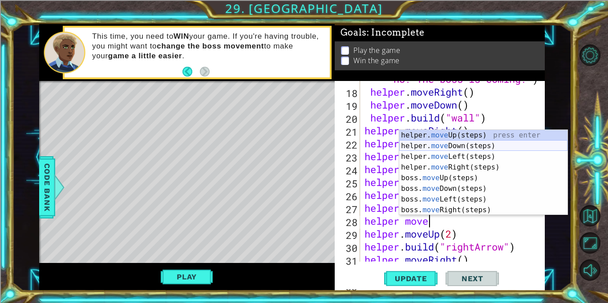
click at [472, 146] on div "helper. move Up(steps) press enter helper. move Down(steps) press enter helper.…" at bounding box center [483, 183] width 168 height 107
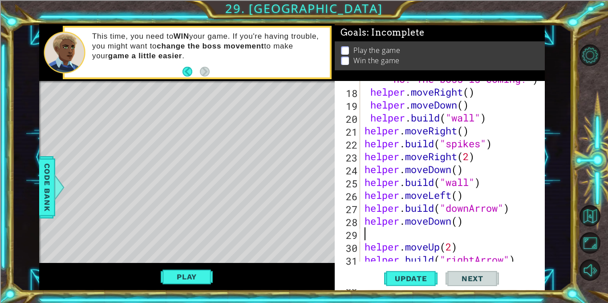
scroll to position [0, 0]
type textarea "helper.moveDown()"
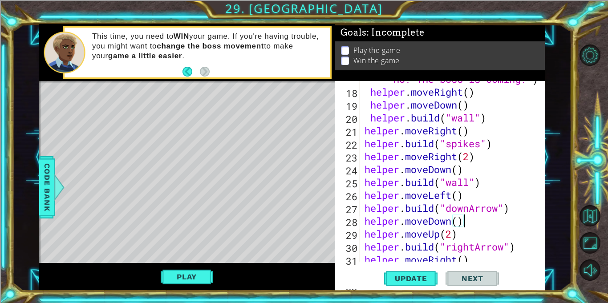
click at [461, 222] on div "helper . addTextDirections ( "Oh no! The boss is coming!" ) helper . moveRight …" at bounding box center [455, 169] width 184 height 219
click at [471, 225] on div "helper . addTextDirections ( "Oh no! The boss is coming!" ) helper . moveRight …" at bounding box center [455, 169] width 184 height 219
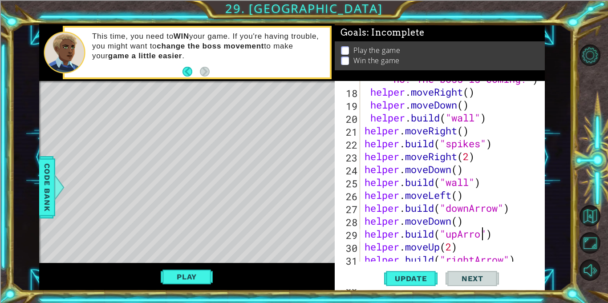
scroll to position [0, 5]
click at [426, 277] on span "Update" at bounding box center [411, 278] width 50 height 9
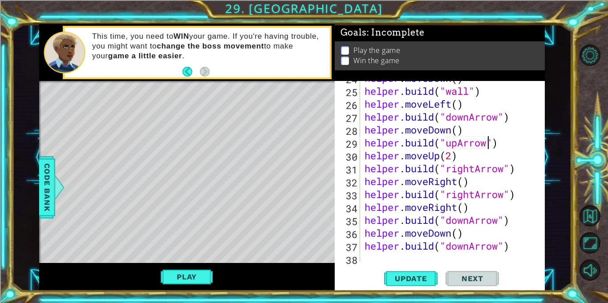
scroll to position [361, 0]
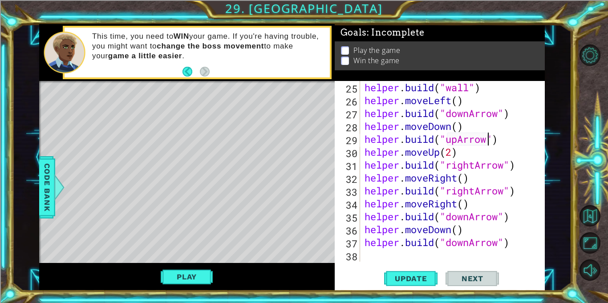
click at [520, 242] on div "helper . build ( "wall" ) helper . moveLeft ( ) helper . build ( "downArrow" ) …" at bounding box center [455, 184] width 184 height 207
type textarea "helper.build("downArrow")"
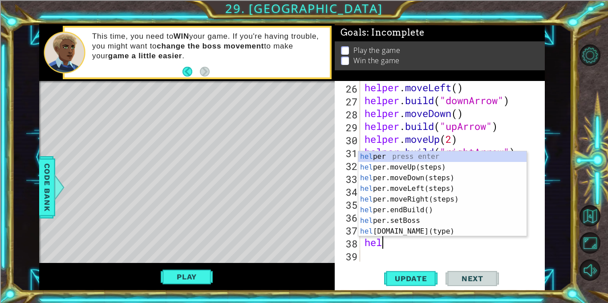
scroll to position [0, 1]
type textarea "helper"
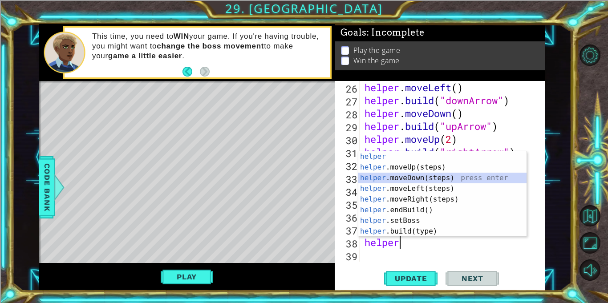
scroll to position [387, 0]
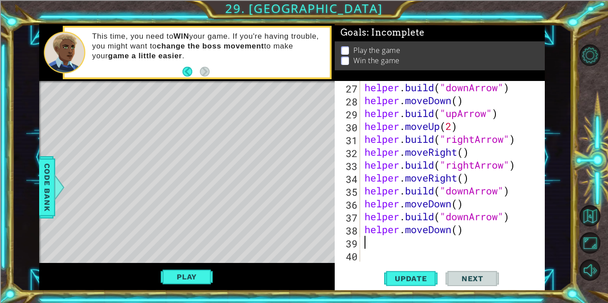
click at [457, 227] on div "helper . build ( "downArrow" ) helper . moveDown ( ) helper . build ( "upArrow"…" at bounding box center [455, 184] width 184 height 207
type textarea "helper.moveDown()"
click at [424, 241] on div "helper . build ( "downArrow" ) helper . moveDown ( ) helper . build ( "upArrow"…" at bounding box center [455, 184] width 184 height 207
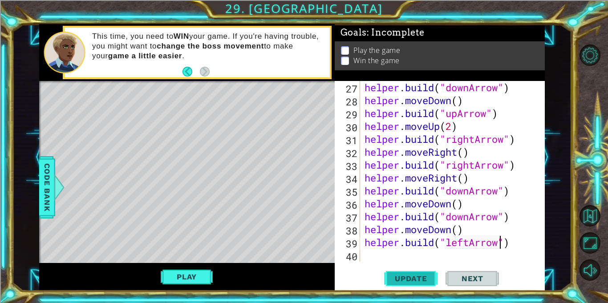
type textarea "helper.build("leftArrow")"
click at [409, 279] on span "Update" at bounding box center [411, 278] width 50 height 9
click at [193, 271] on button "Play" at bounding box center [187, 276] width 52 height 17
